Goal: Check status: Check status

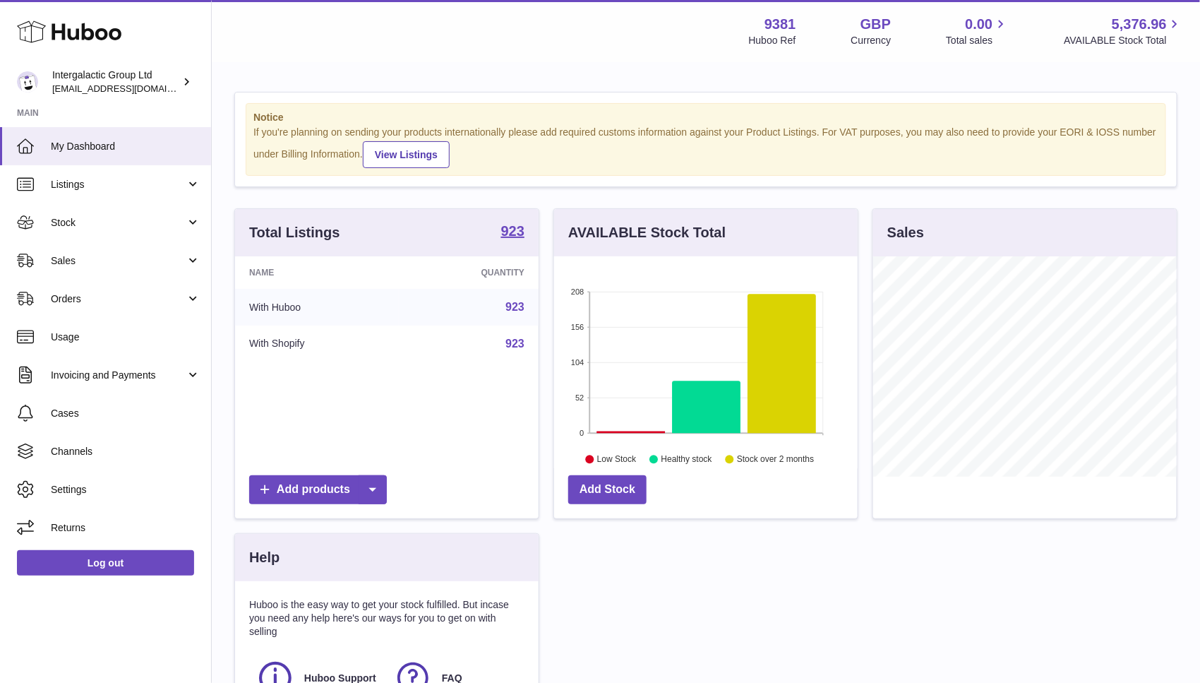
scroll to position [220, 303]
click at [108, 255] on span "Sales" at bounding box center [118, 260] width 135 height 13
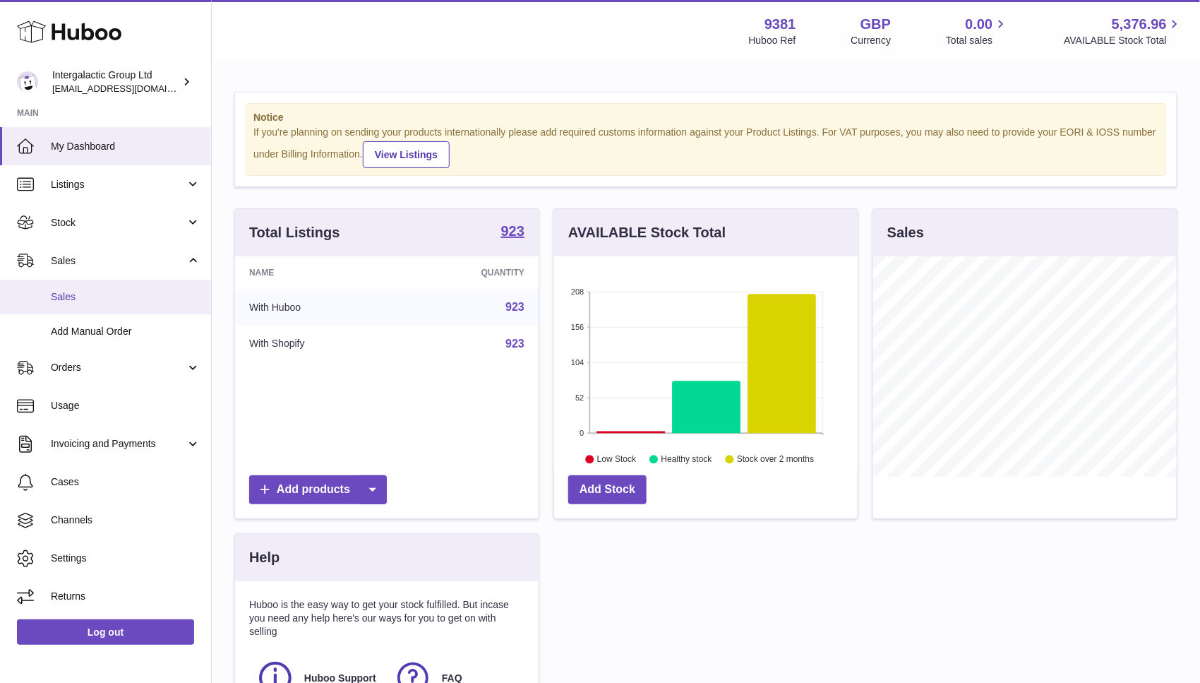
click at [78, 299] on span "Sales" at bounding box center [126, 296] width 150 height 13
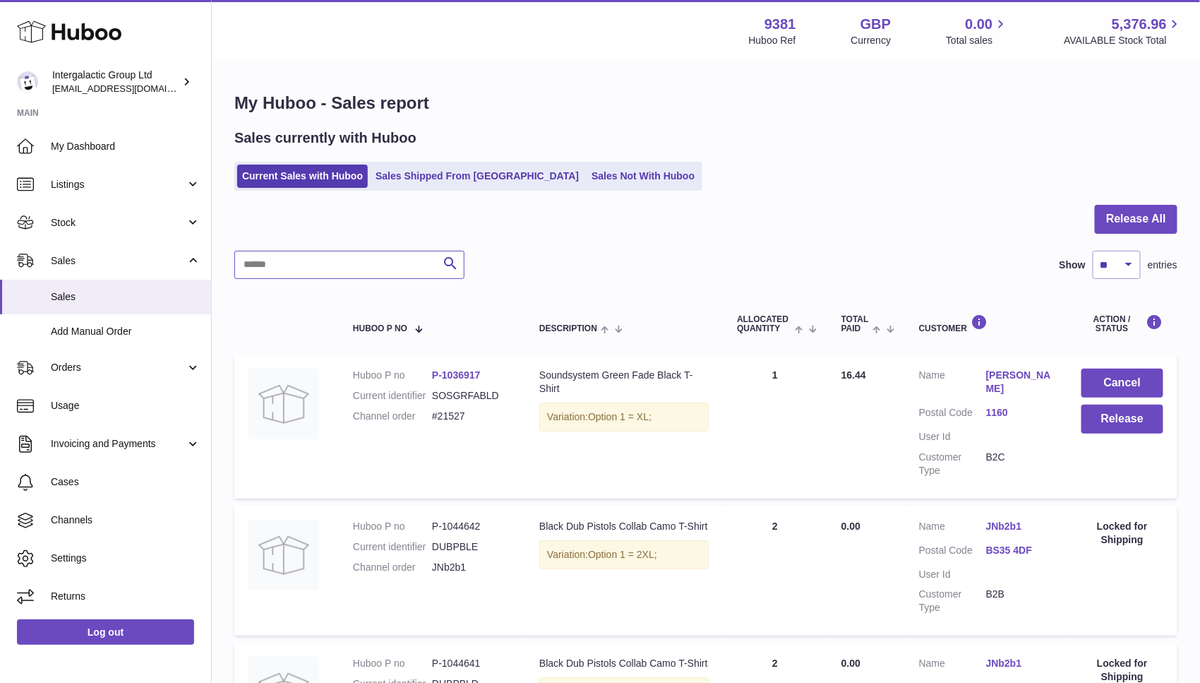
click at [325, 266] on input "text" at bounding box center [349, 265] width 230 height 28
type input "*"
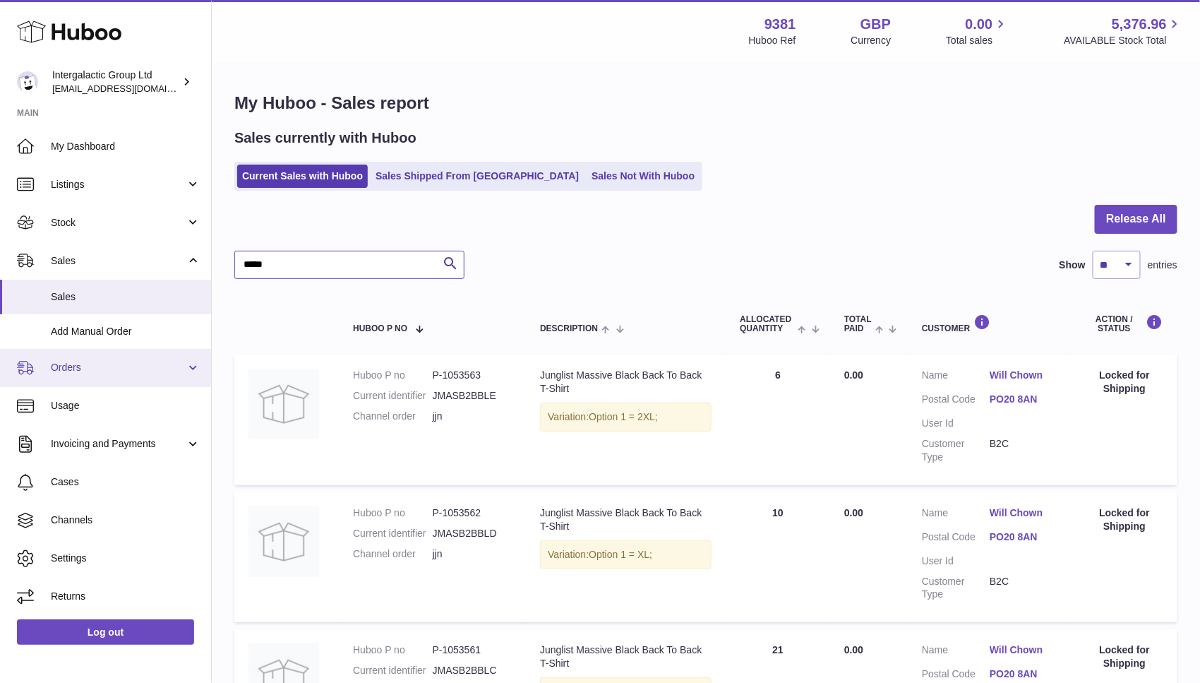
type input "*****"
click at [95, 364] on span "Orders" at bounding box center [118, 367] width 135 height 13
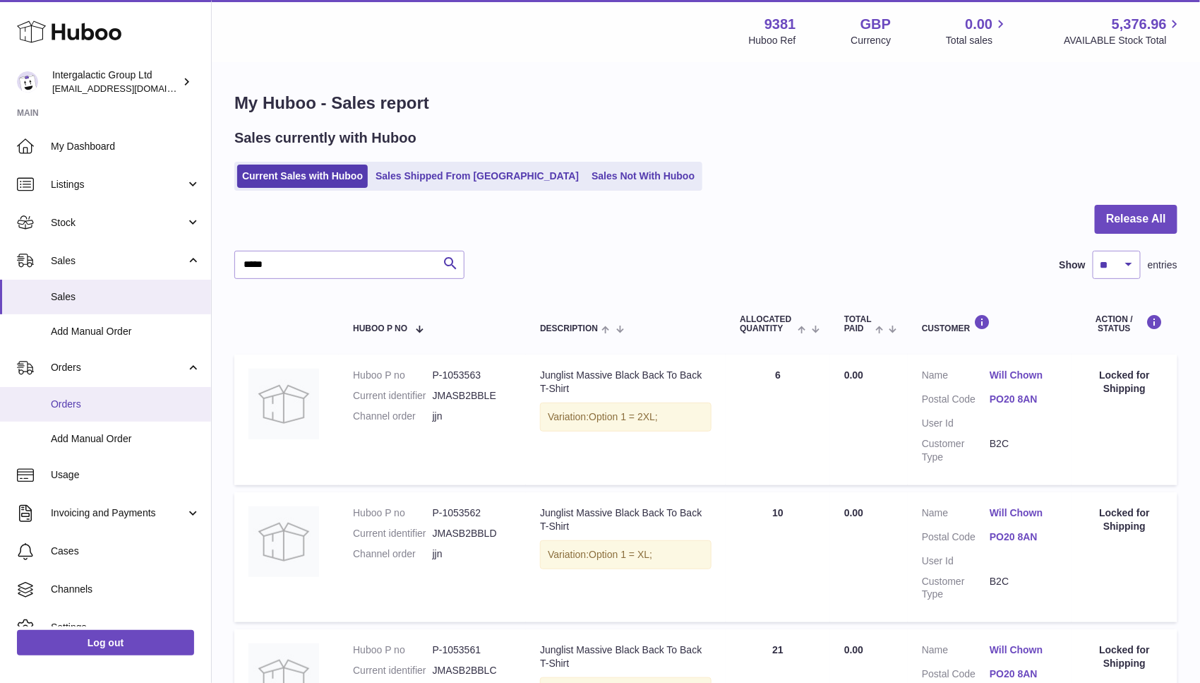
click at [92, 397] on span "Orders" at bounding box center [126, 403] width 150 height 13
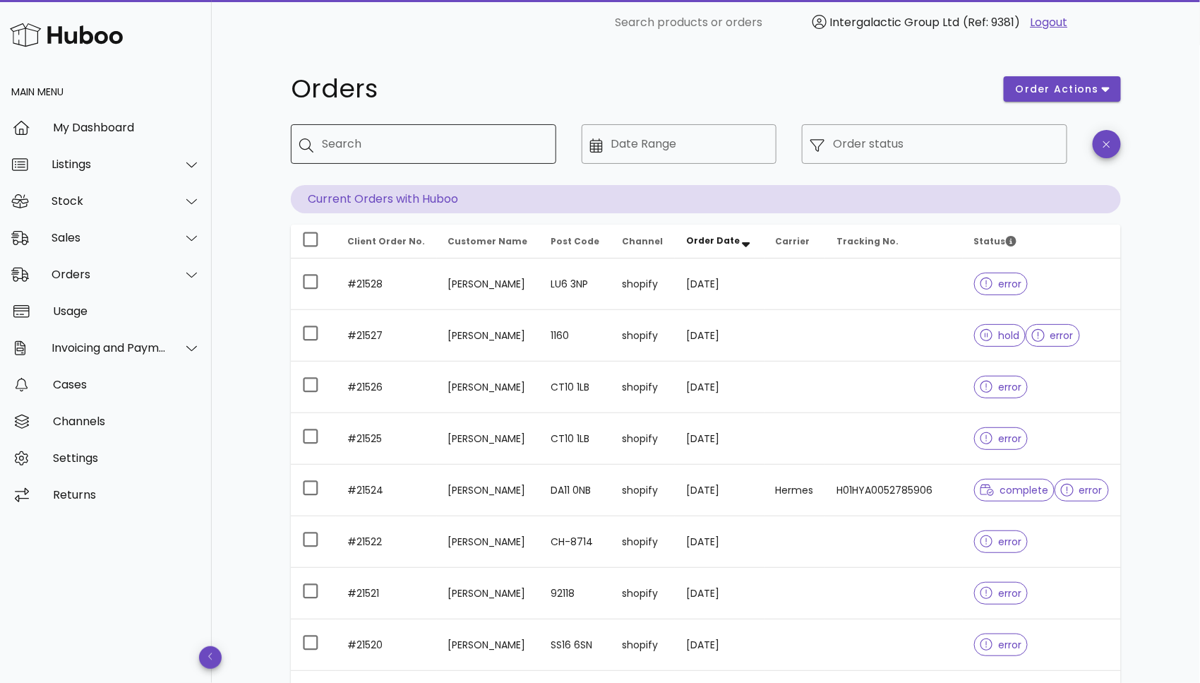
click at [344, 140] on div "Search" at bounding box center [433, 144] width 223 height 40
type input "*****"
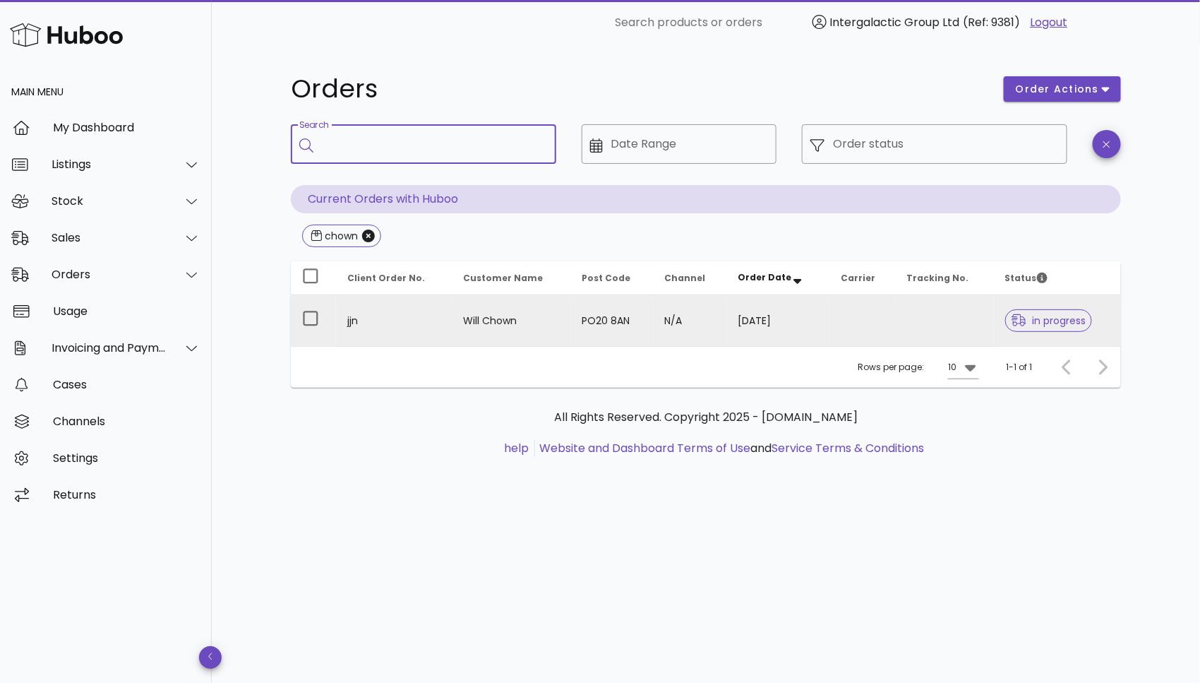
click at [949, 315] on td at bounding box center [945, 320] width 98 height 51
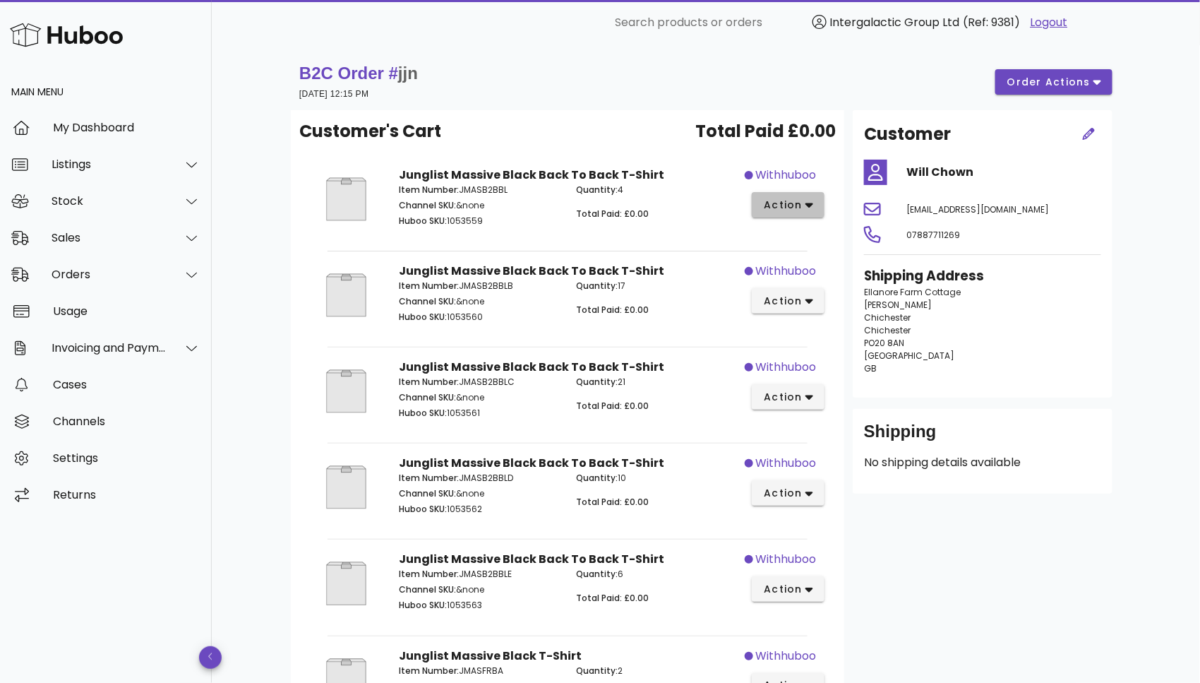
click at [809, 199] on icon "button" at bounding box center [809, 204] width 8 height 13
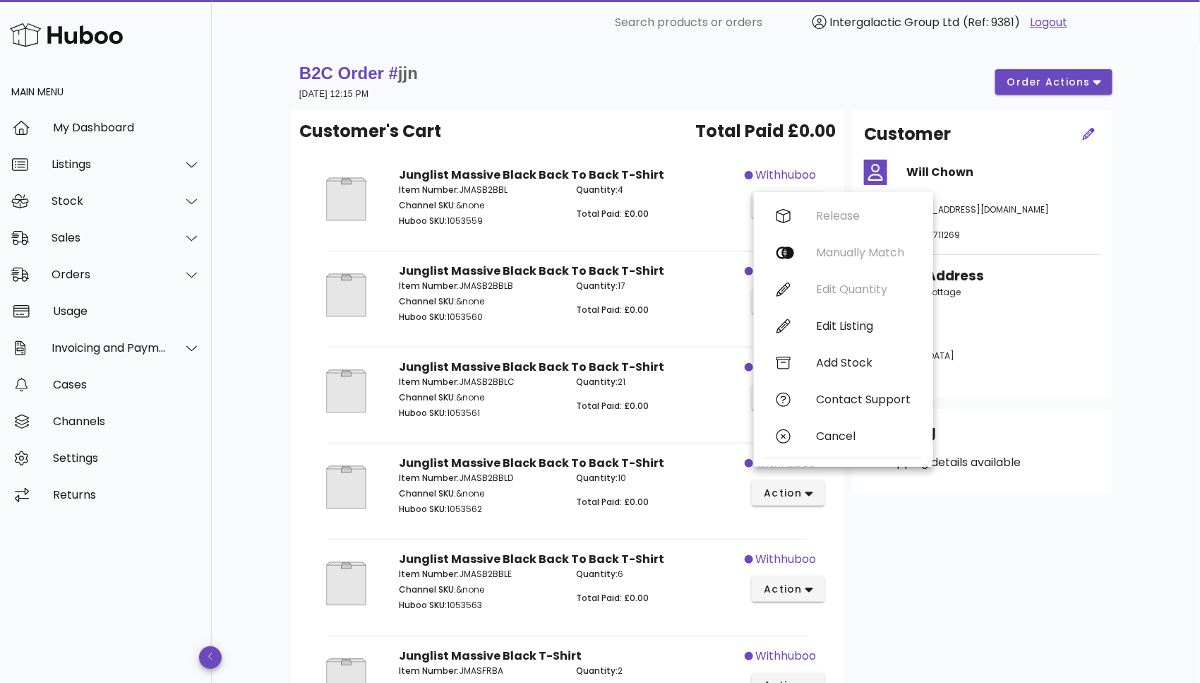
click at [1158, 272] on div "B2C Order # jjn [DATE] 12:15 PM order actions Customer's Cart Total Paid £0.00 …" at bounding box center [706, 546] width 988 height 1002
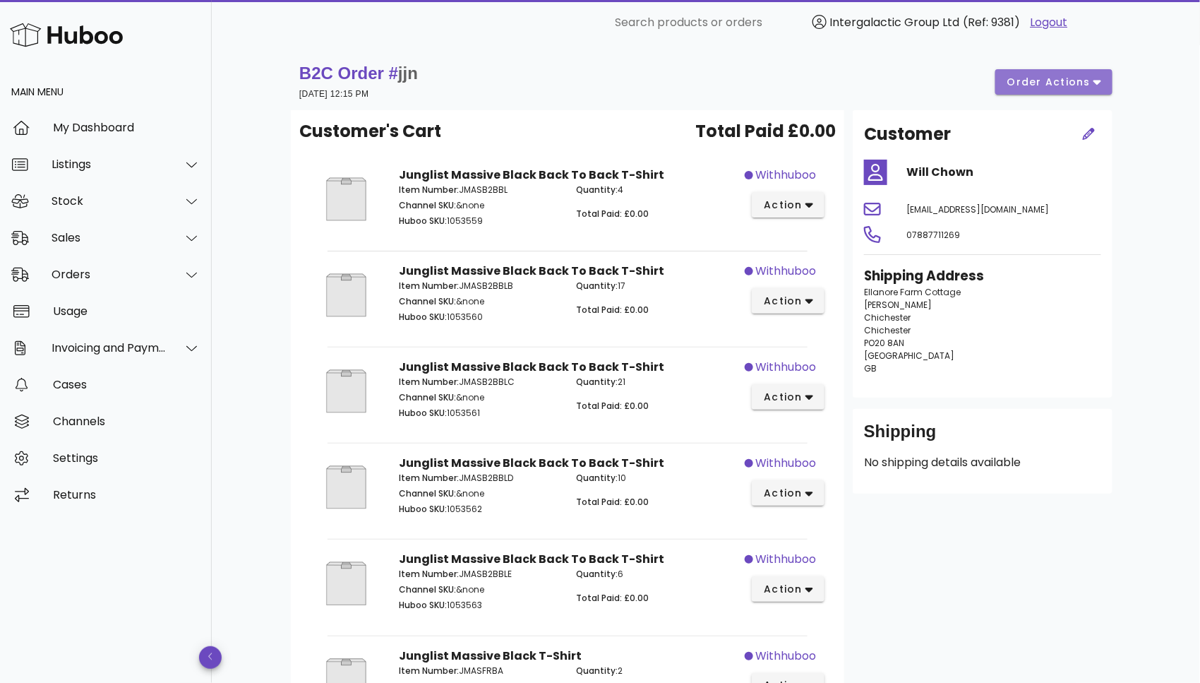
click at [1068, 72] on button "order actions" at bounding box center [1053, 81] width 117 height 25
click at [1150, 343] on div "B2C Order # jjn [DATE] 12:15 PM order actions Customer's Cart Total Paid £0.00 …" at bounding box center [706, 546] width 898 height 1002
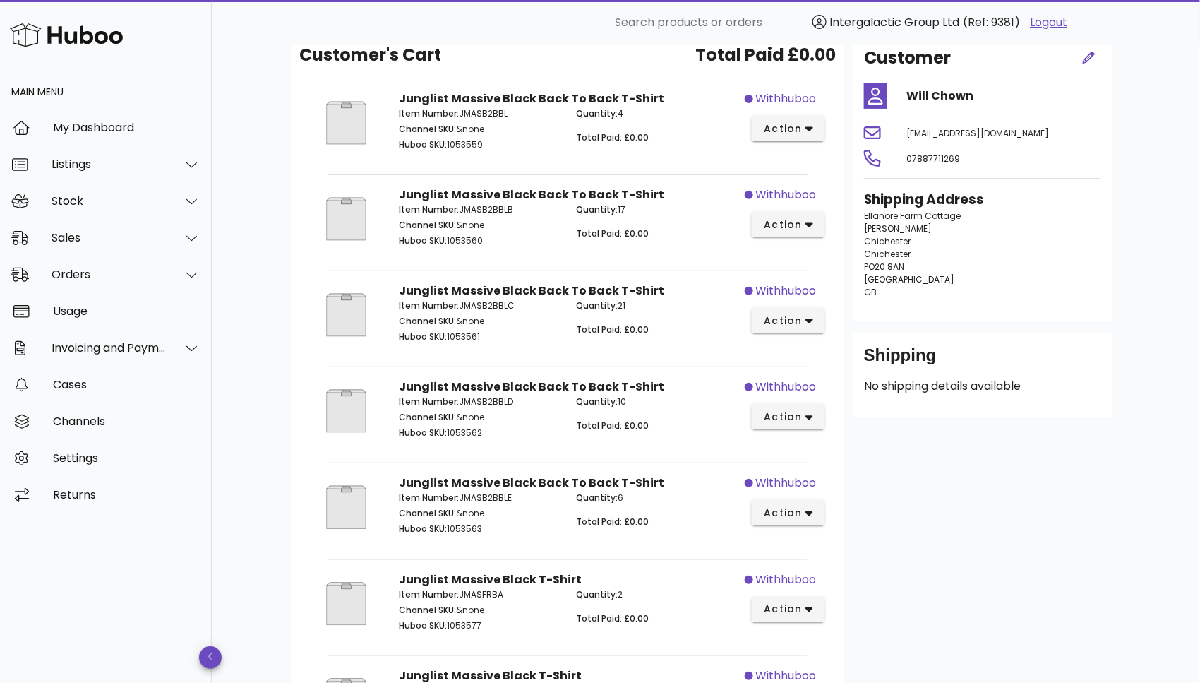
scroll to position [102, 0]
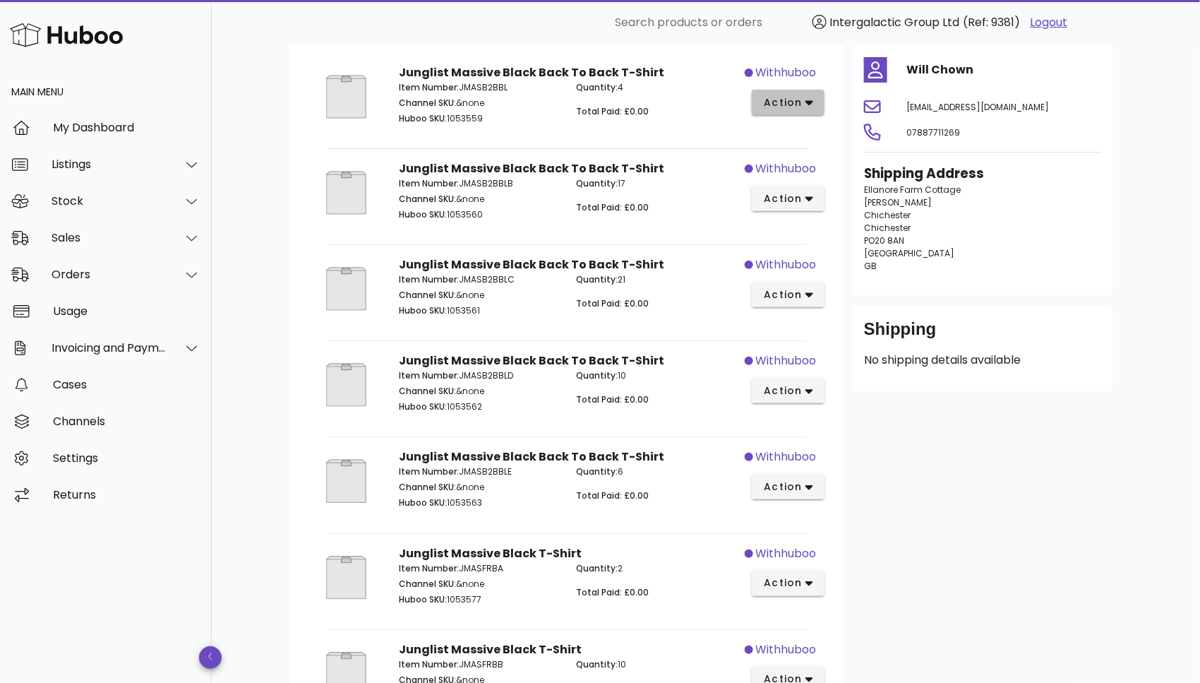
click at [800, 105] on span "action" at bounding box center [783, 102] width 40 height 15
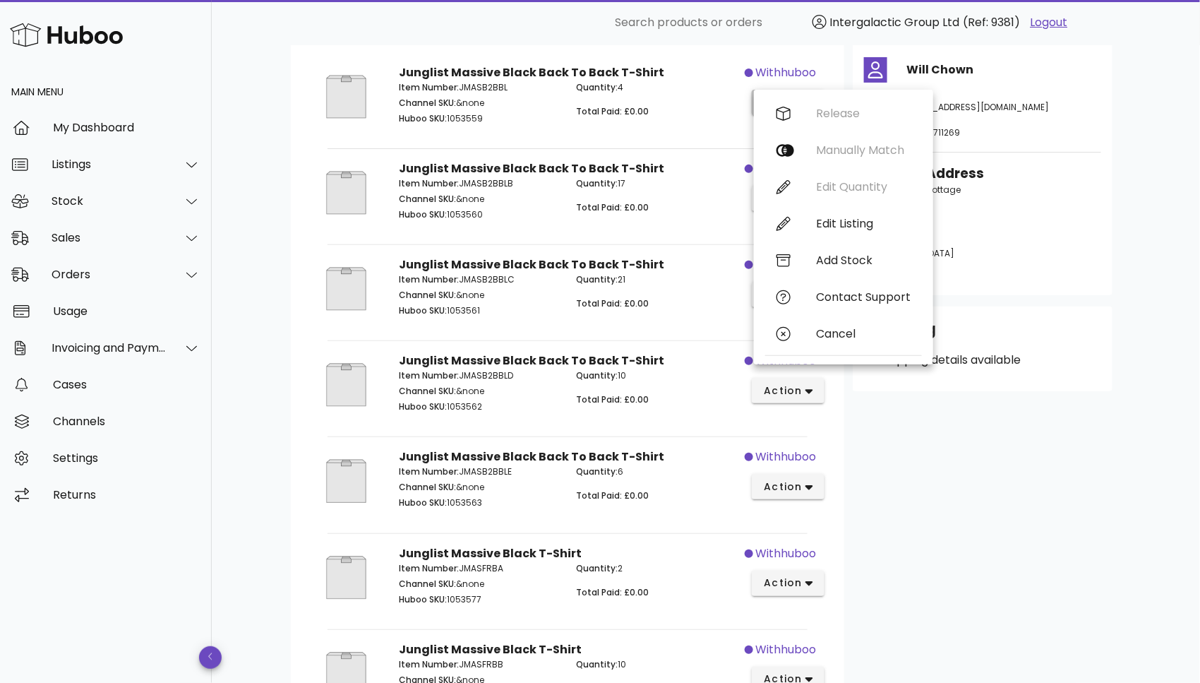
scroll to position [0, 0]
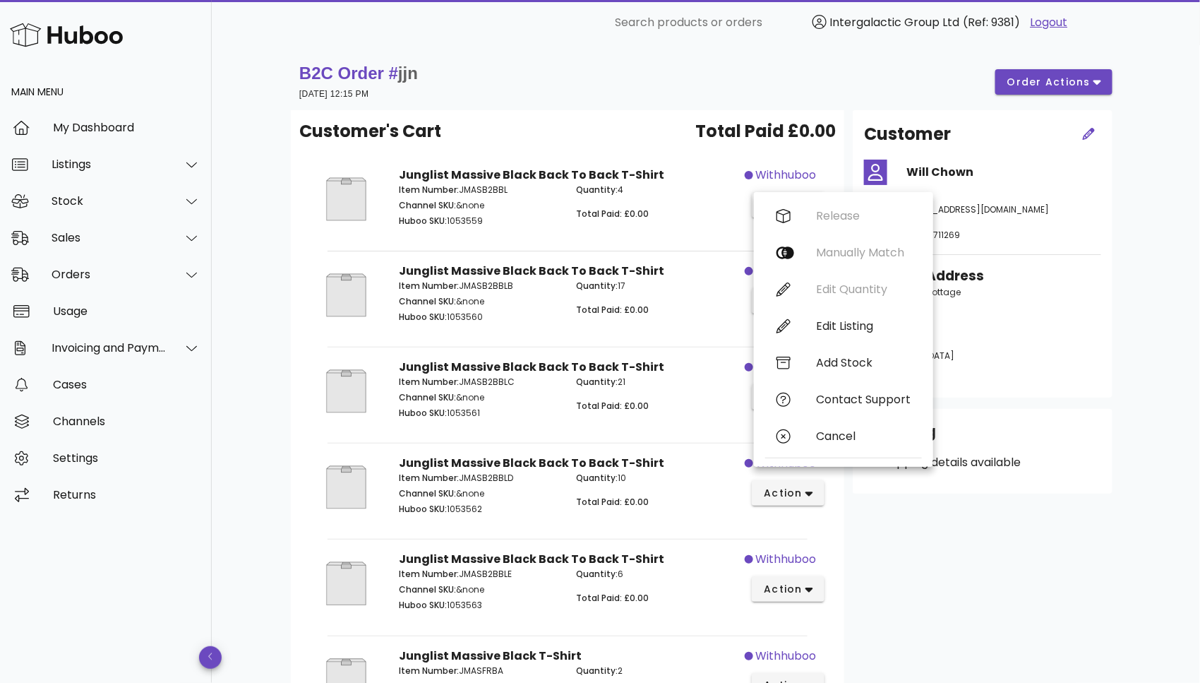
click at [630, 54] on div "B2C Order # jjn [DATE] 12:15 PM order actions" at bounding box center [706, 82] width 830 height 56
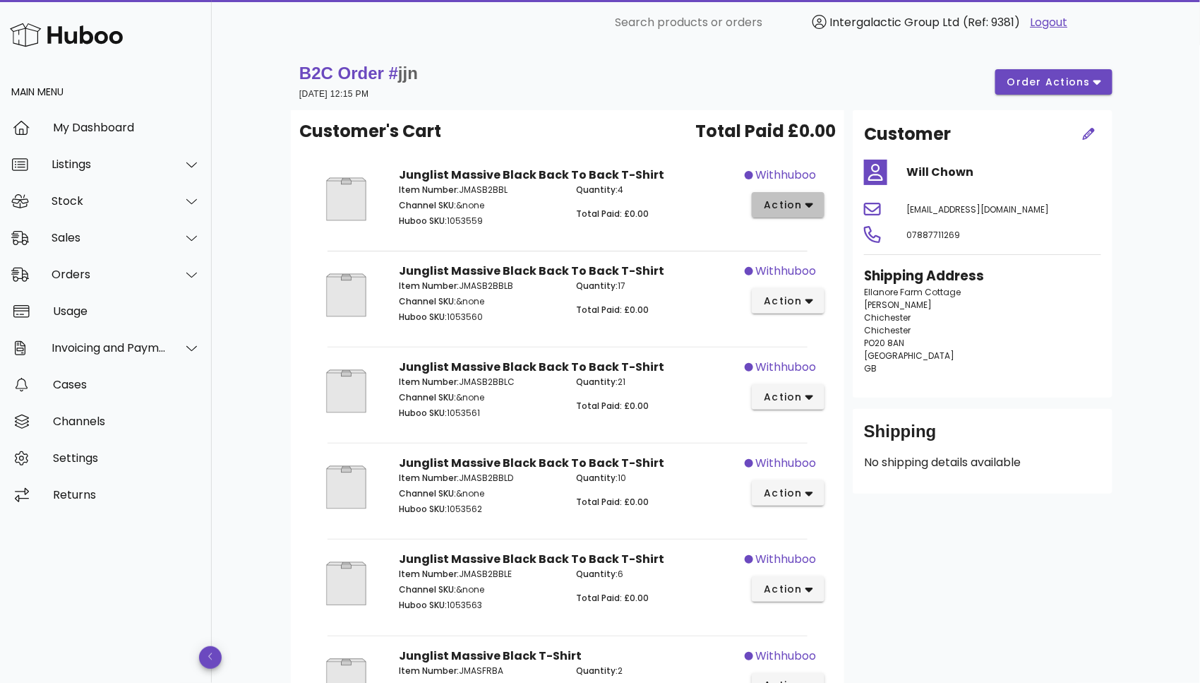
click at [795, 207] on span "action" at bounding box center [783, 205] width 40 height 15
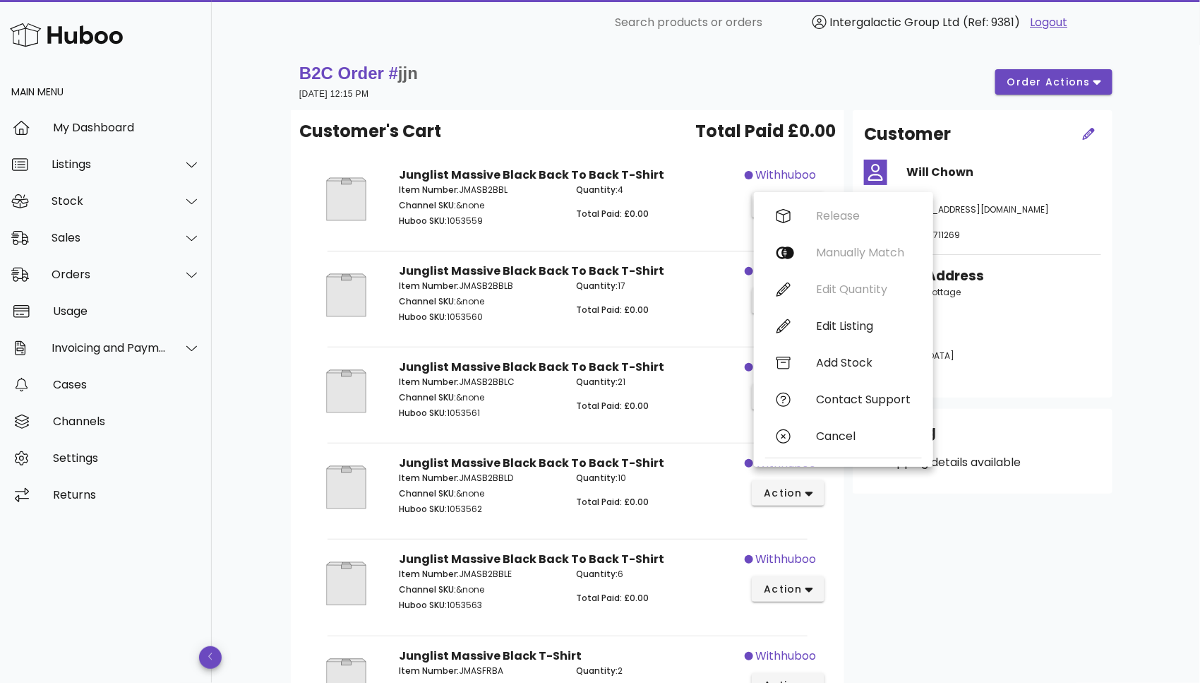
click at [596, 82] on div "B2C Order # jjn [DATE] 12:15 PM order actions" at bounding box center [705, 82] width 813 height 40
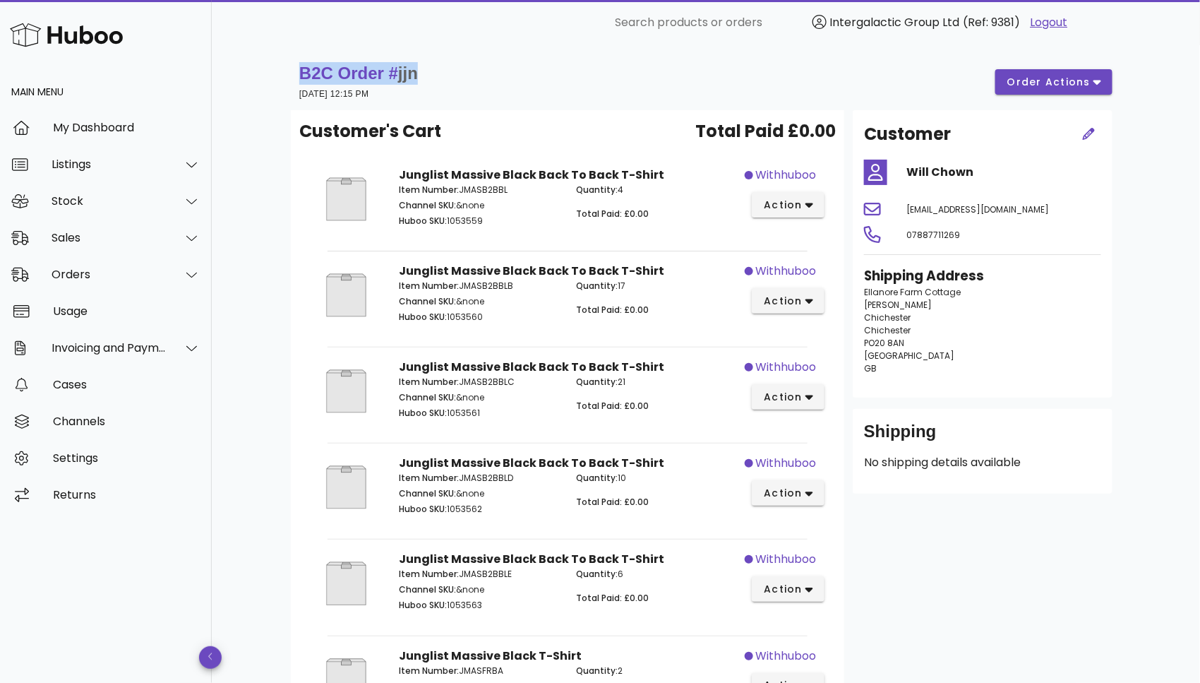
drag, startPoint x: 416, startPoint y: 74, endPoint x: 300, endPoint y: 72, distance: 116.5
click at [300, 72] on h1 "B2C Order # jjn" at bounding box center [358, 73] width 119 height 23
click at [505, 60] on div "B2C Order # jjn [DATE] 12:15 PM order actions" at bounding box center [706, 82] width 830 height 56
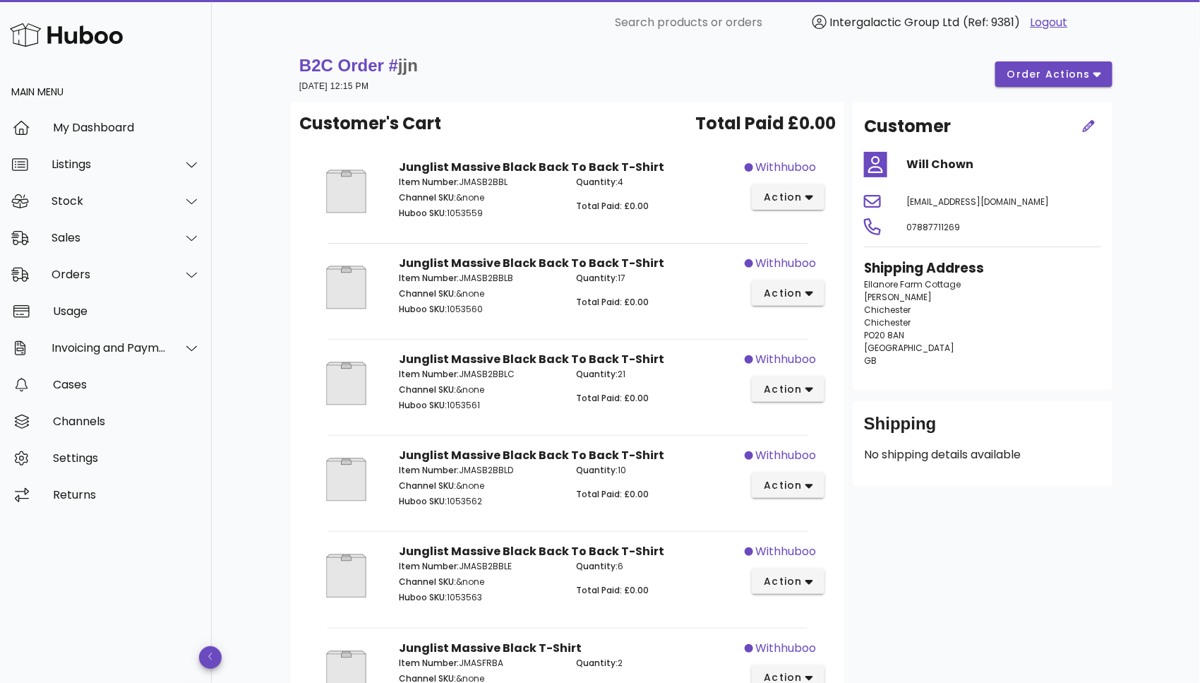
scroll to position [12, 0]
